Goal: Find specific page/section: Find specific page/section

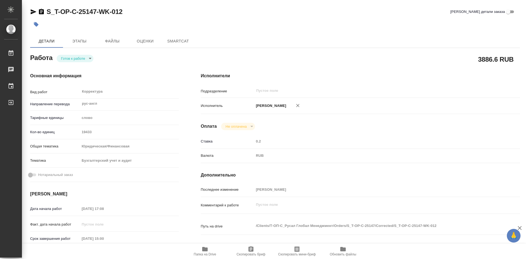
type textarea "x"
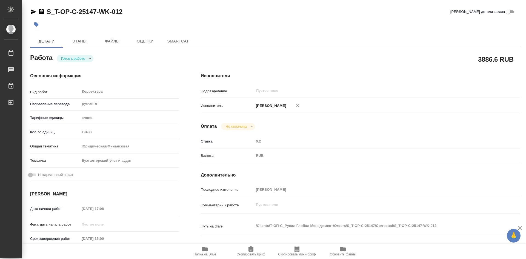
type textarea "x"
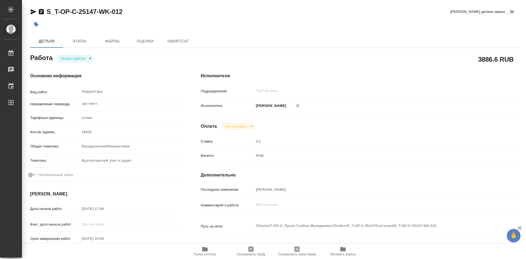
type textarea "x"
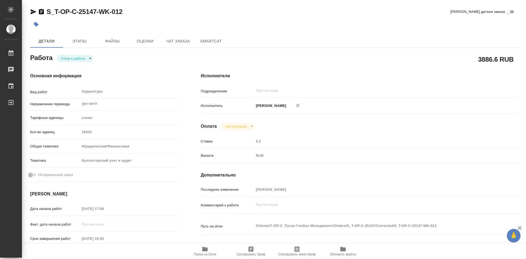
type textarea "x"
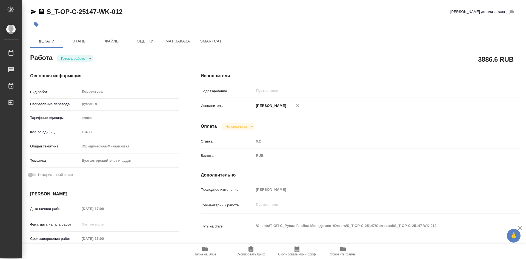
type textarea "x"
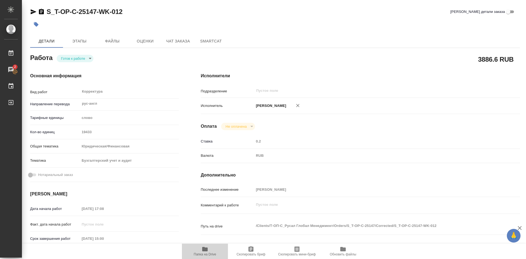
click at [202, 249] on icon "button" at bounding box center [205, 249] width 7 height 7
click at [252, 250] on icon "button" at bounding box center [250, 248] width 5 height 5
type textarea "x"
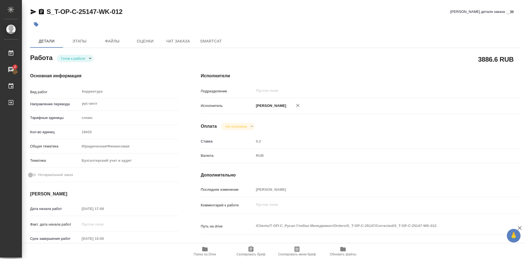
type textarea "x"
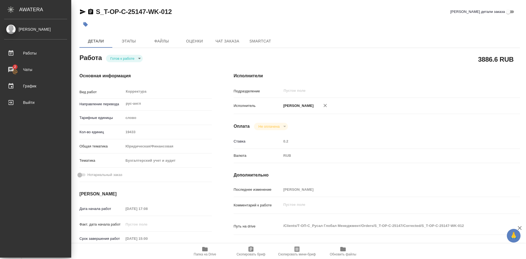
type textarea "x"
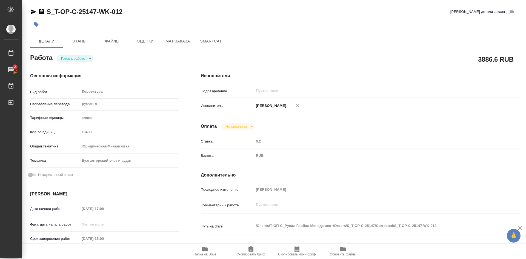
click at [89, 59] on body "🙏 .cls-1 fill:#fff; AWATERA Soldatenkova Tatyana Работы 2 Чаты График Выйти S_T…" at bounding box center [263, 129] width 526 height 259
click at [79, 58] on button "В работе" at bounding box center [70, 58] width 18 height 6
type textarea "x"
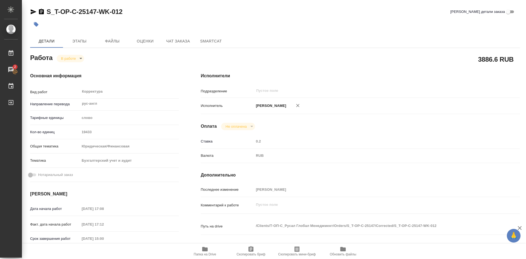
type textarea "x"
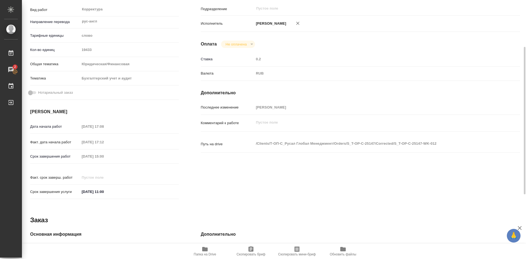
type textarea "x"
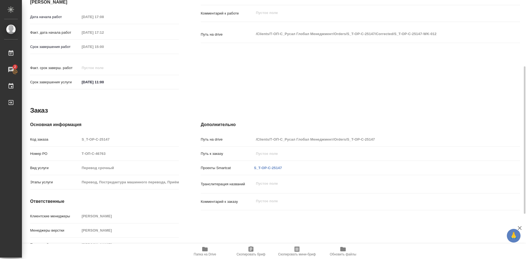
scroll to position [199, 0]
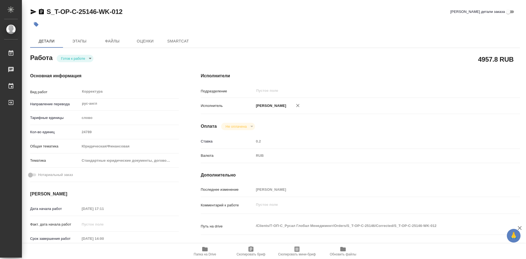
type textarea "x"
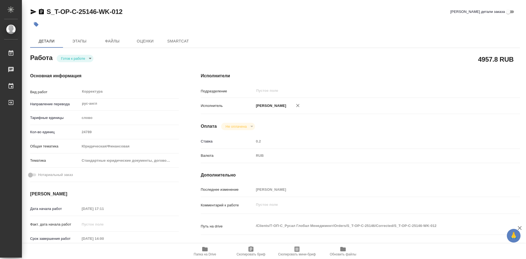
type textarea "x"
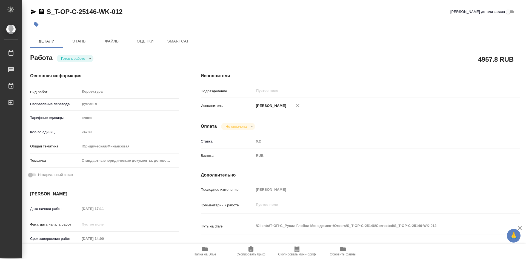
type textarea "x"
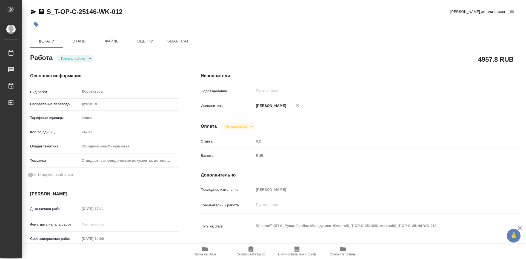
type textarea "x"
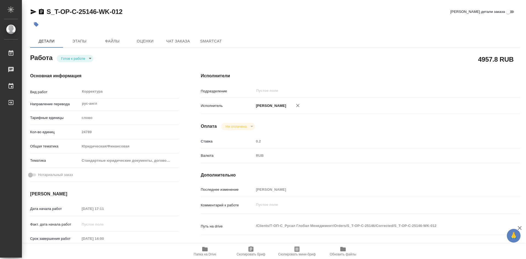
click at [90, 60] on body "🙏 .cls-1 fill:#fff; AWATERA [PERSON_NAME] Работы Чаты График Выйти S_T-OP-C-251…" at bounding box center [263, 129] width 526 height 259
type textarea "x"
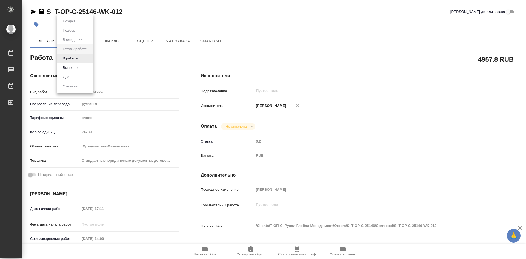
type textarea "x"
click at [80, 59] on li "В работе" at bounding box center [75, 58] width 37 height 9
type textarea "x"
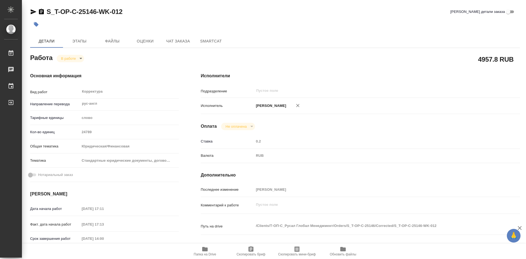
type textarea "x"
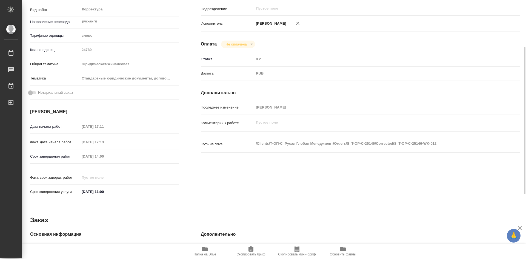
type textarea "x"
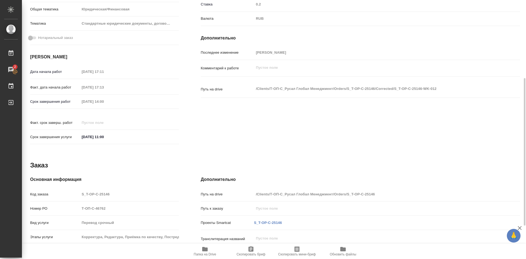
scroll to position [164, 0]
